Goal: Task Accomplishment & Management: Manage account settings

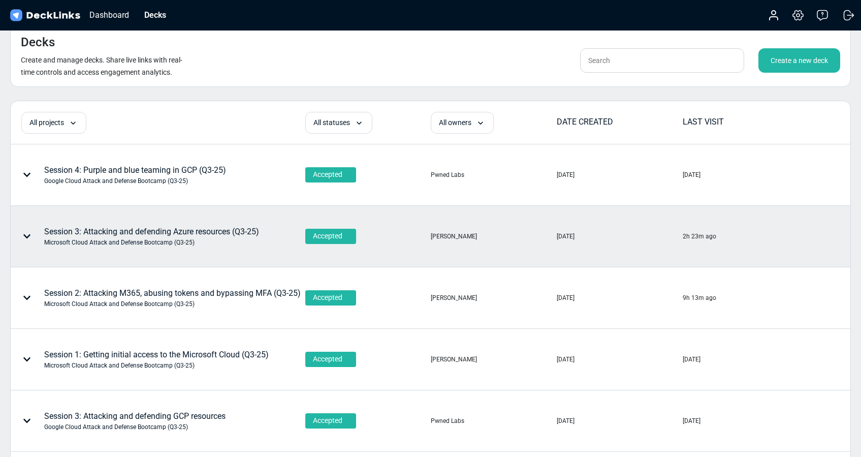
click at [162, 233] on div "Session 3: Attacking and defending Azure resources (Q3-25) Microsoft Cloud Atta…" at bounding box center [151, 236] width 215 height 21
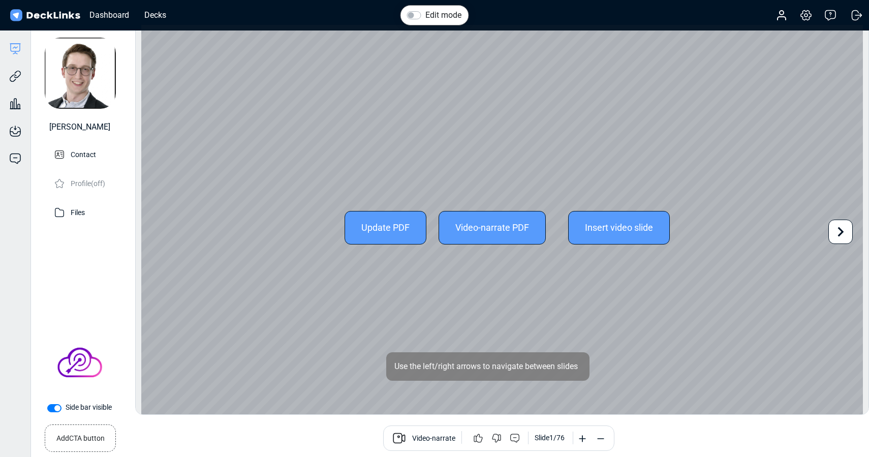
click at [344, 235] on div "Update PDF" at bounding box center [385, 228] width 82 height 34
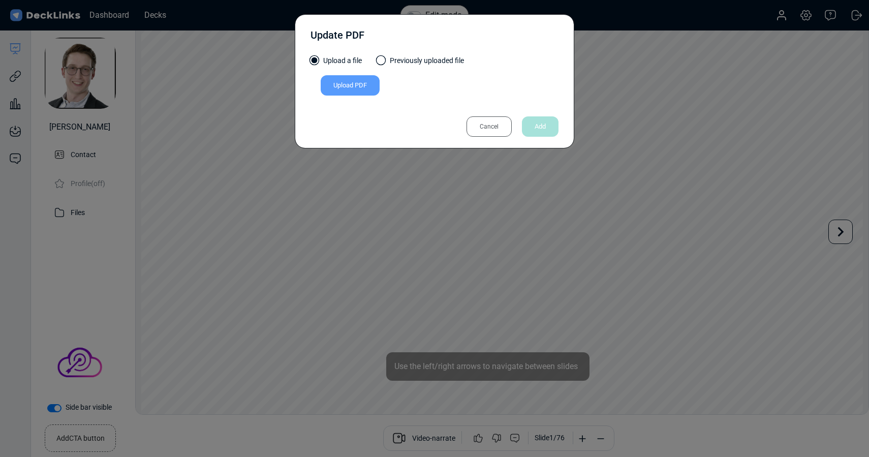
click at [338, 88] on div "Upload PDF" at bounding box center [350, 85] width 59 height 20
click at [0, 0] on input "Upload PDF" at bounding box center [0, 0] width 0 height 0
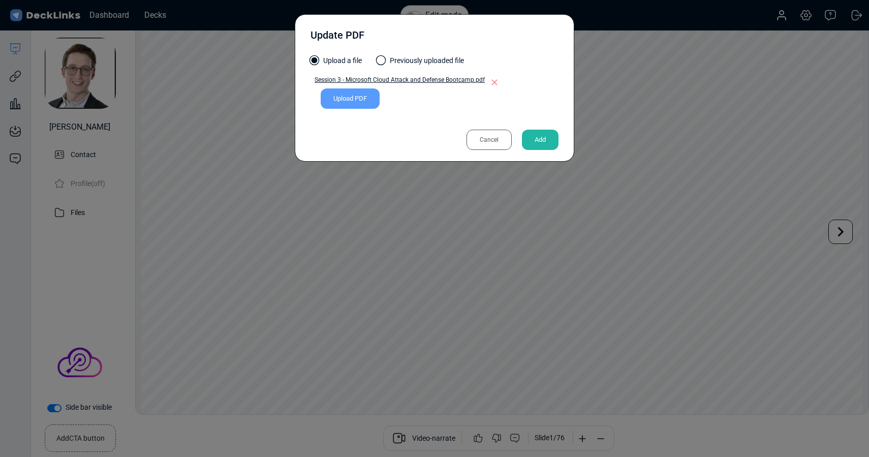
click at [543, 140] on div "Add" at bounding box center [540, 140] width 37 height 20
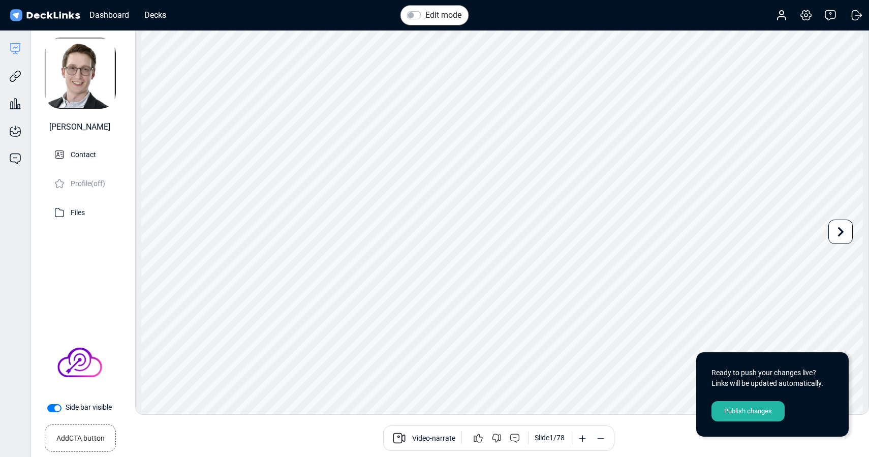
click at [745, 409] on div "Publish changes" at bounding box center [747, 411] width 73 height 20
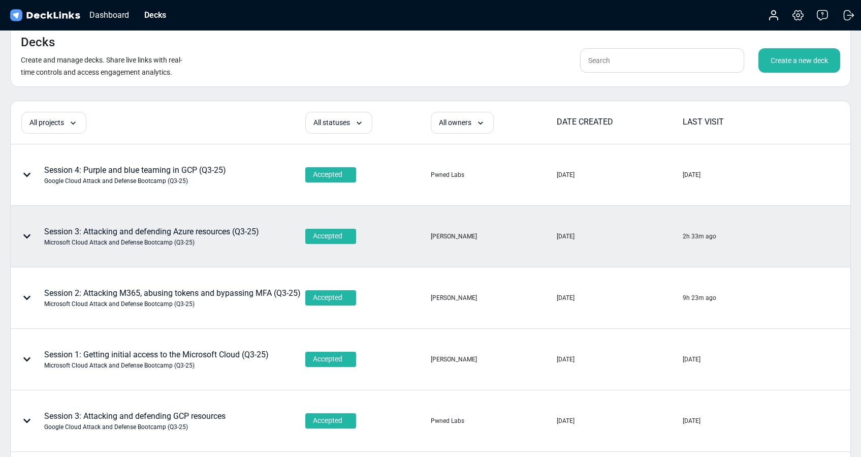
click at [155, 234] on div "Session 3: Attacking and defending Azure resources (Q3-25) Microsoft Cloud Atta…" at bounding box center [151, 236] width 215 height 21
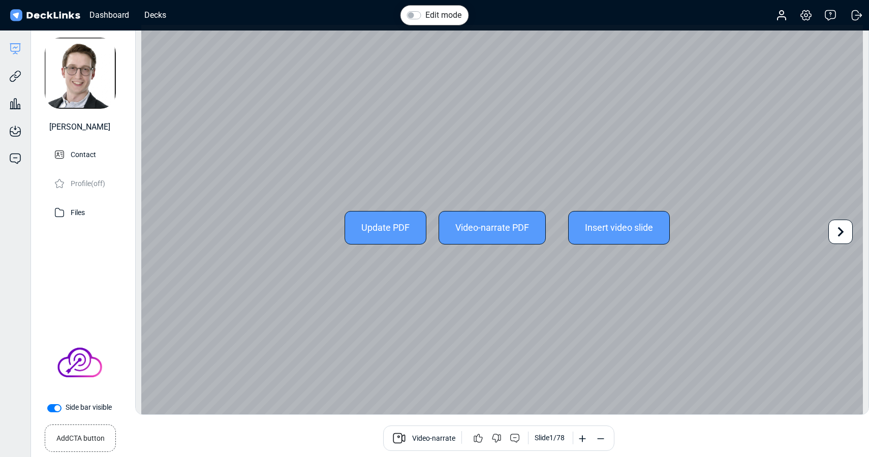
click at [389, 236] on div "Update PDF" at bounding box center [385, 228] width 82 height 34
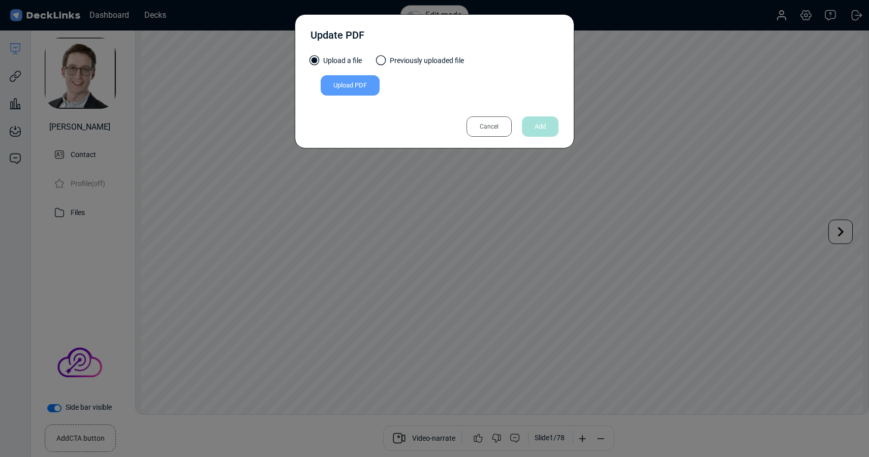
click at [346, 89] on div "Upload PDF" at bounding box center [350, 85] width 59 height 20
click at [0, 0] on input "Upload PDF" at bounding box center [0, 0] width 0 height 0
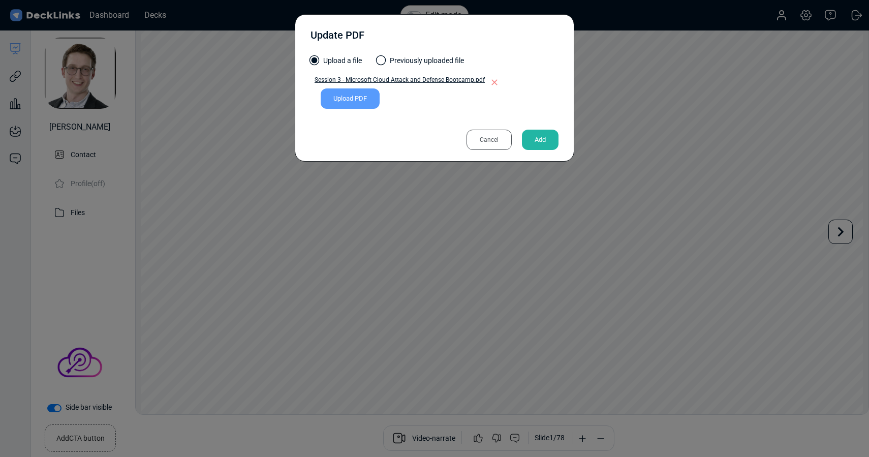
click at [539, 139] on div "Add" at bounding box center [540, 140] width 37 height 20
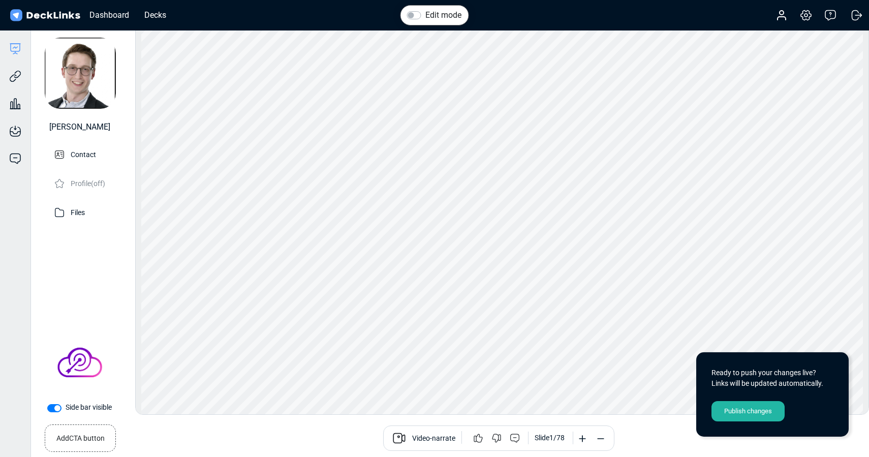
click at [747, 408] on div "Publish changes" at bounding box center [747, 411] width 73 height 20
